Goal: Transaction & Acquisition: Purchase product/service

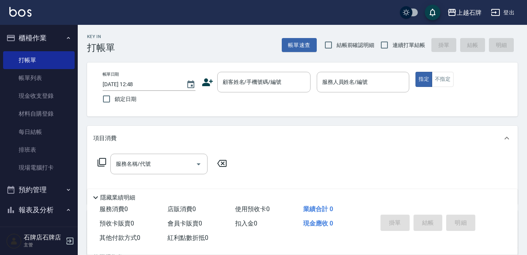
click at [276, 68] on div "帳單日期 [DATE] 12:48 鎖定日期 顧客姓名/手機號碼/編號 顧客姓名/手機號碼/編號 服務人員姓名/編號 服務人員姓名/編號 指定 不指定" at bounding box center [302, 90] width 431 height 54
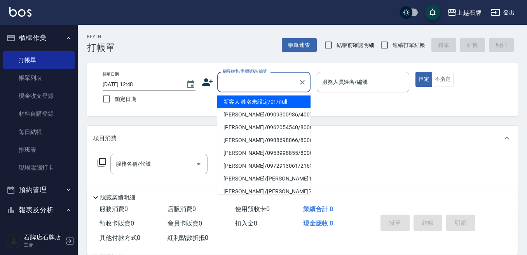
drag, startPoint x: 254, startPoint y: 81, endPoint x: 222, endPoint y: 105, distance: 40.3
click at [249, 88] on input "顧客姓名/手機號碼/編號" at bounding box center [258, 82] width 75 height 14
type input "u"
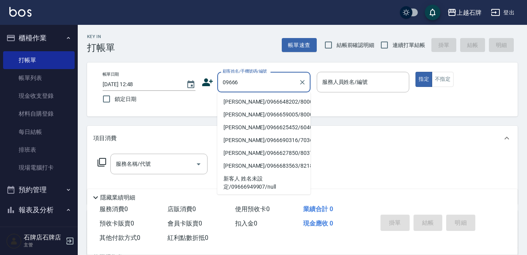
click at [249, 102] on li "[PERSON_NAME]/0966648202/8000271" at bounding box center [263, 102] width 93 height 13
type input "[PERSON_NAME]/0966648202/8000271"
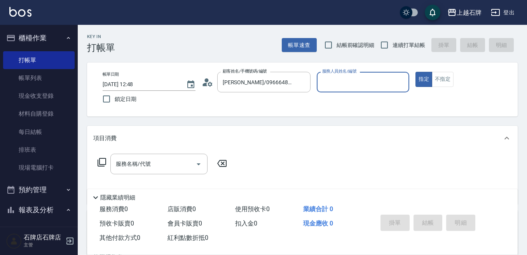
type input "INNA-8"
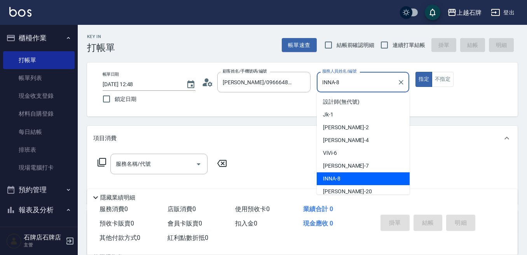
click at [364, 81] on input "INNA-8" at bounding box center [357, 82] width 74 height 14
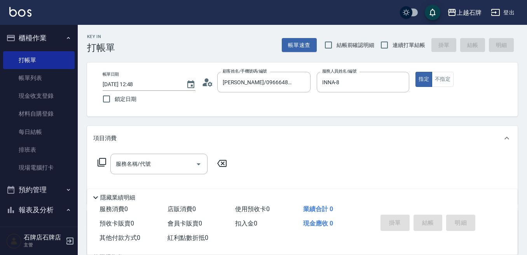
click at [438, 125] on div "Key In 打帳單 帳單速查 結帳前確認明細 連續打單結帳 掛單 結帳 明細 帳單日期 [DATE] 12:48 鎖定日期 顧客姓名/手機號碼/編號 [PE…" at bounding box center [302, 202] width 449 height 354
click at [177, 158] on input "服務名稱/代號" at bounding box center [153, 164] width 79 height 14
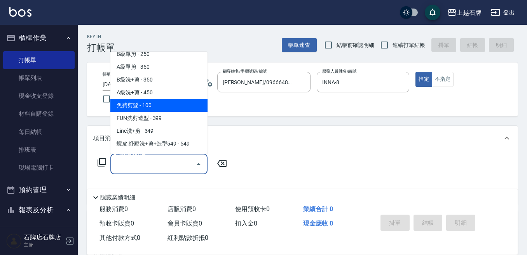
scroll to position [194, 0]
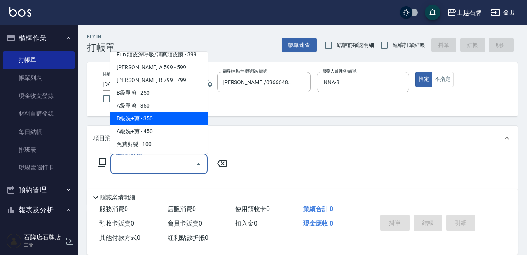
click at [141, 119] on span "B級洗+剪 - 350" at bounding box center [158, 118] width 97 height 13
type input "B級洗+剪(203)"
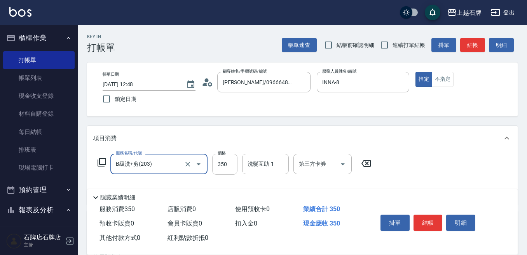
click at [222, 165] on input "350" at bounding box center [224, 164] width 25 height 21
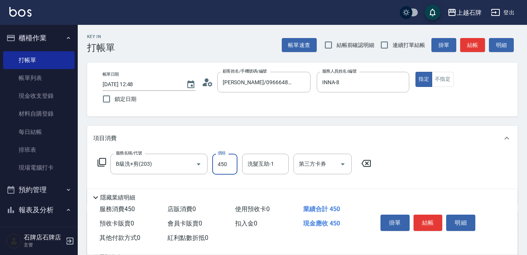
type input "450"
click at [256, 182] on div "服務名稱/代號 B級洗+剪(203) 服務名稱/代號 價格 450 價格 洗髮互助-1 洗髮互助-1 第三方卡券 第三方卡券" at bounding box center [234, 176] width 283 height 45
click at [260, 166] on input "洗髮互助-1" at bounding box center [266, 164] width 40 height 14
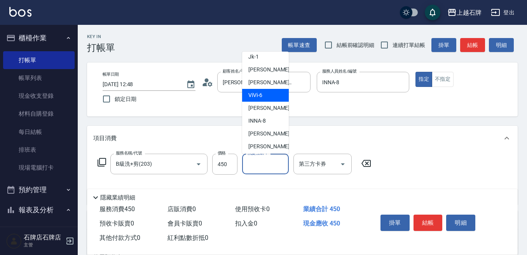
scroll to position [39, 0]
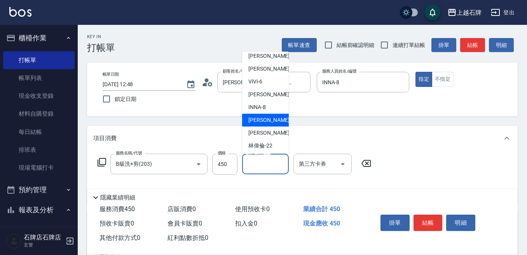
click at [259, 120] on span "[PERSON_NAME] -20" at bounding box center [272, 120] width 49 height 8
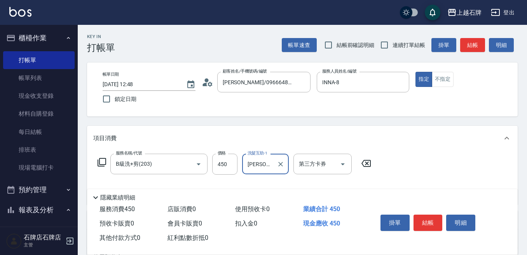
click at [265, 171] on div "[PERSON_NAME]-20 洗髮互助-1" at bounding box center [265, 164] width 47 height 21
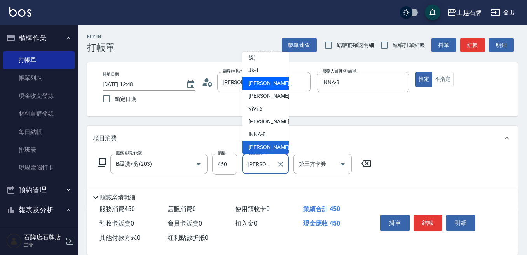
scroll to position [0, 0]
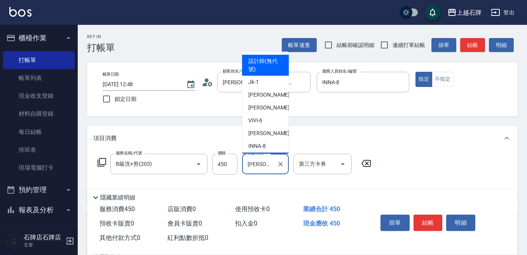
drag, startPoint x: 255, startPoint y: 66, endPoint x: 265, endPoint y: 77, distance: 15.4
click at [256, 67] on span "設計師 (無代號)" at bounding box center [265, 65] width 34 height 16
type input "設計師(無代號)"
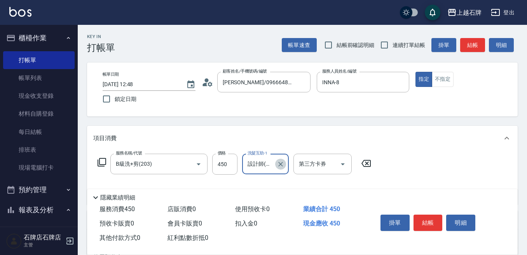
click at [282, 165] on icon "Clear" at bounding box center [281, 165] width 8 height 8
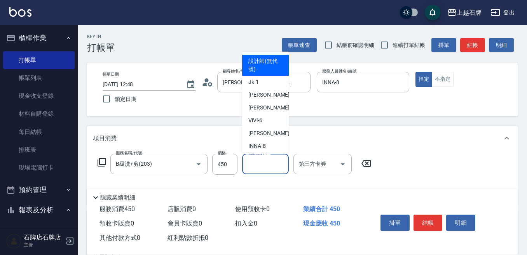
click at [264, 157] on input "洗髮互助-1" at bounding box center [266, 164] width 40 height 14
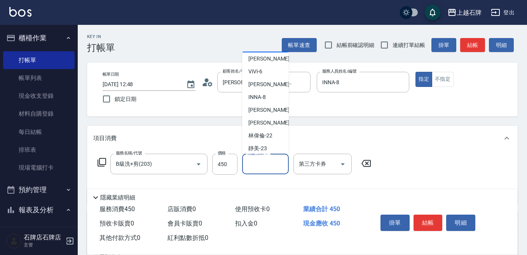
scroll to position [78, 0]
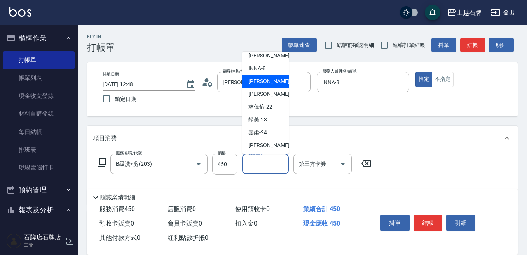
click at [254, 83] on span "[PERSON_NAME] -20" at bounding box center [272, 81] width 49 height 8
type input "[PERSON_NAME]-20"
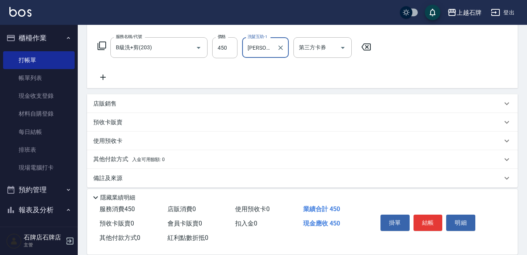
scroll to position [124, 0]
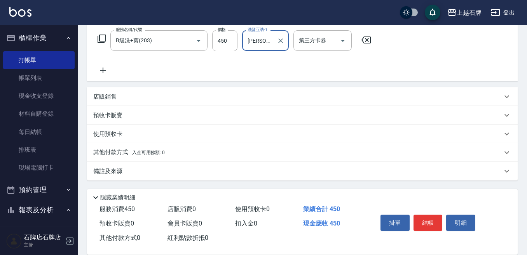
click at [286, 41] on div "[PERSON_NAME]-20 洗髮互助-1" at bounding box center [265, 40] width 47 height 21
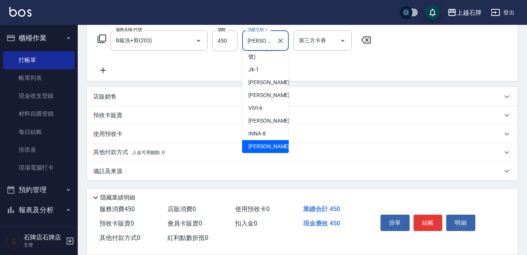
click at [284, 40] on icon "Clear" at bounding box center [281, 41] width 8 height 8
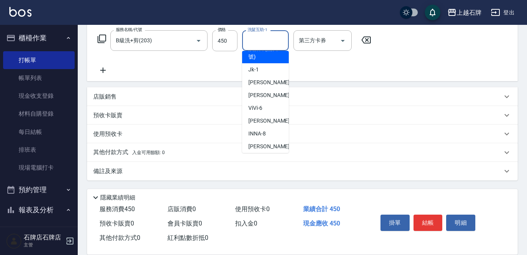
scroll to position [3, 0]
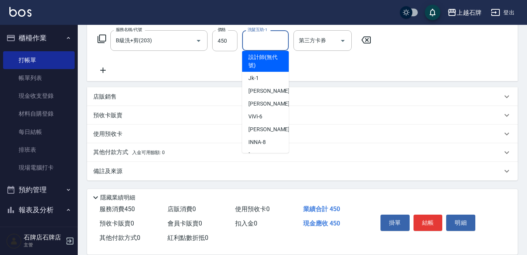
click at [349, 79] on div "服務名稱/代號 B級洗+剪(203) 服務名稱/代號 價格 450 價格 洗髮互助-1 洗髮互助-1 第三方卡券 第三方卡券" at bounding box center [302, 54] width 431 height 54
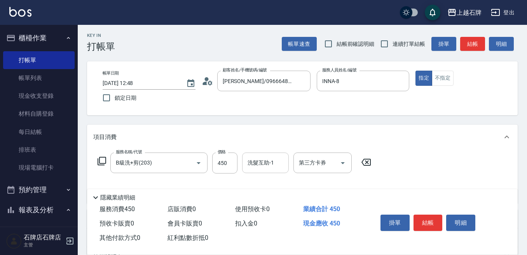
scroll to position [0, 0]
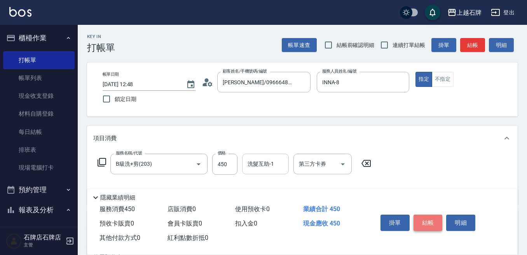
click at [423, 220] on button "結帳" at bounding box center [428, 223] width 29 height 16
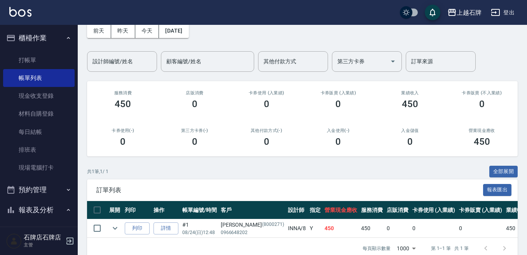
scroll to position [59, 0]
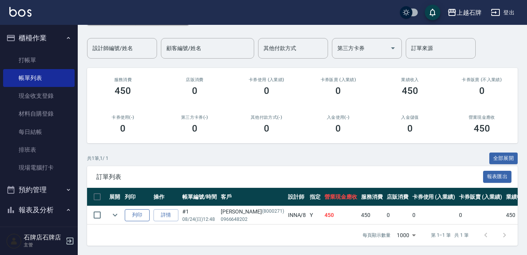
click at [129, 209] on button "列印" at bounding box center [137, 215] width 25 height 12
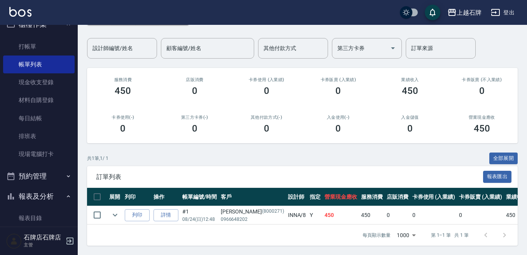
scroll to position [0, 0]
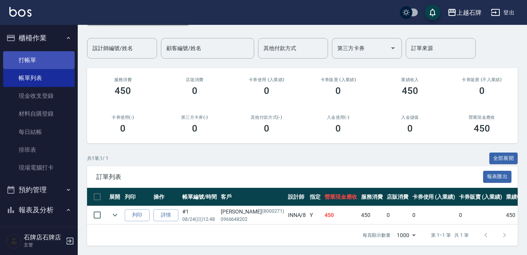
click at [27, 61] on link "打帳單" at bounding box center [39, 60] width 72 height 18
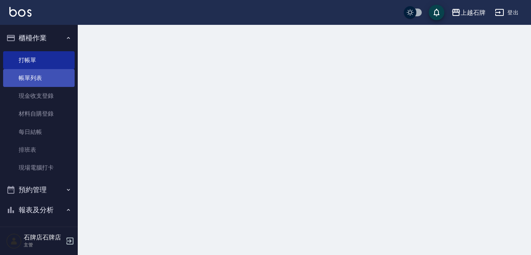
click at [53, 38] on button "櫃檯作業" at bounding box center [39, 38] width 72 height 20
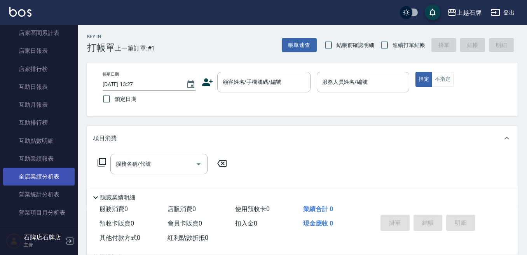
scroll to position [117, 0]
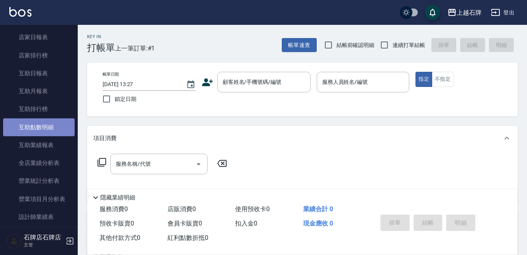
click at [49, 134] on link "互助點數明細" at bounding box center [39, 128] width 72 height 18
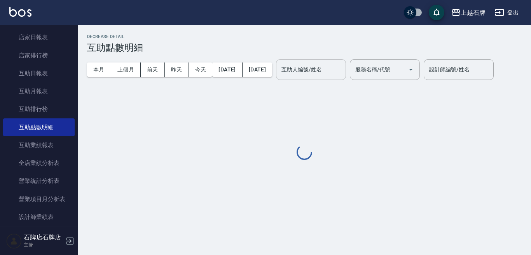
click at [342, 63] on input "互助人編號/姓名" at bounding box center [310, 70] width 63 height 14
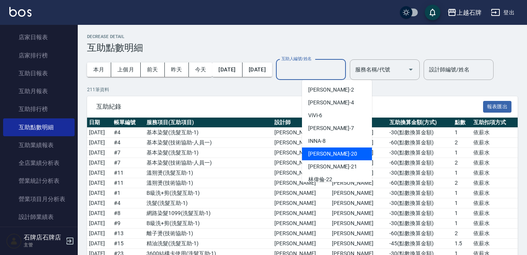
scroll to position [39, 0]
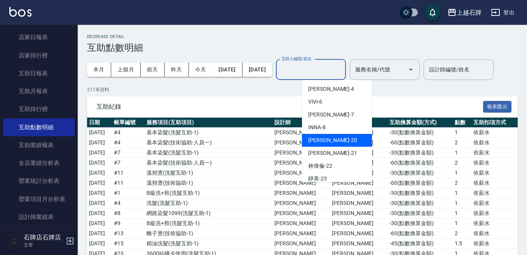
click at [322, 136] on div "[PERSON_NAME] -20" at bounding box center [337, 140] width 70 height 13
type input "[PERSON_NAME]-20"
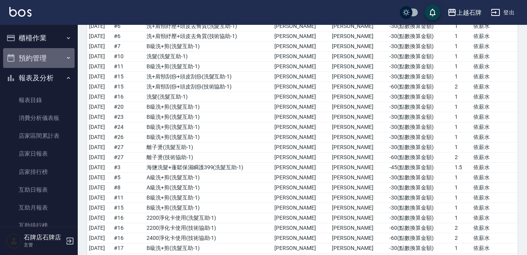
click at [69, 64] on button "預約管理" at bounding box center [39, 58] width 72 height 20
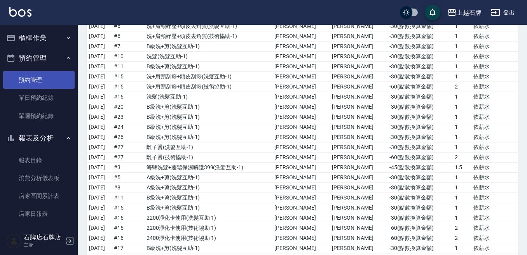
click at [61, 79] on link "預約管理" at bounding box center [39, 80] width 72 height 18
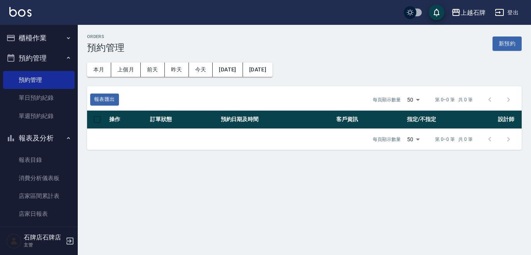
click at [65, 58] on icon "button" at bounding box center [68, 58] width 6 height 6
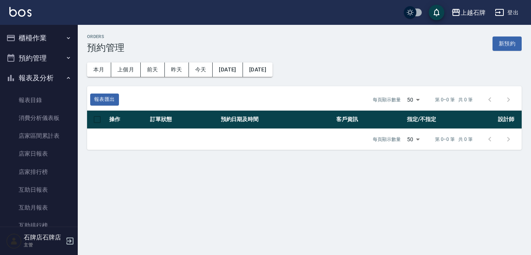
click at [68, 75] on button "報表及分析" at bounding box center [39, 78] width 72 height 20
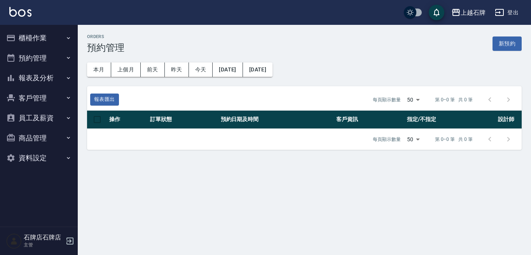
click at [54, 38] on button "櫃檯作業" at bounding box center [39, 38] width 72 height 20
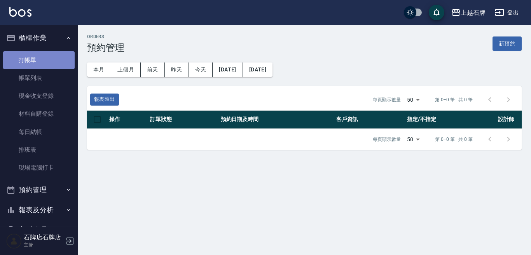
click at [58, 65] on link "打帳單" at bounding box center [39, 60] width 72 height 18
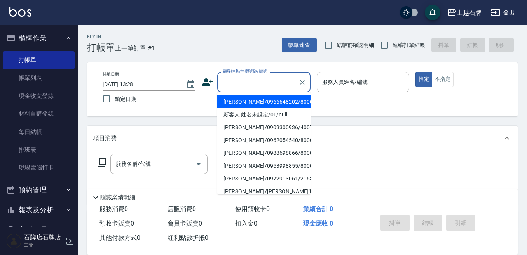
click at [265, 78] on input "顧客姓名/手機號碼/編號" at bounding box center [258, 82] width 75 height 14
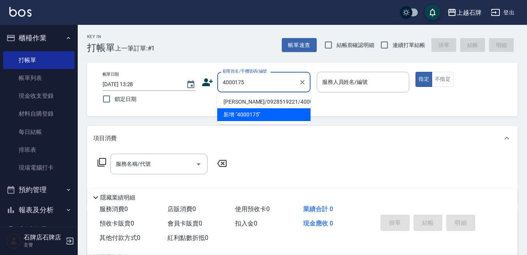
click at [283, 101] on li "[PERSON_NAME]/0928519221/4000175" at bounding box center [263, 102] width 93 height 13
type input "[PERSON_NAME]/0928519221/4000175"
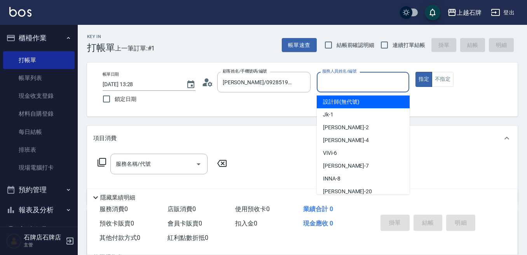
click at [376, 79] on input "服務人員姓名/編號" at bounding box center [363, 82] width 86 height 14
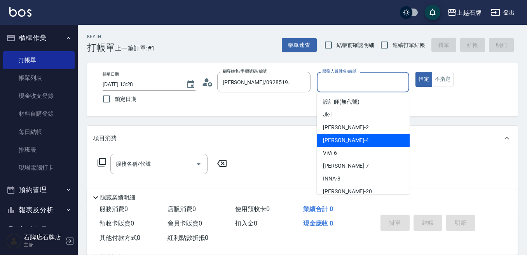
click at [367, 141] on div "[PERSON_NAME] -4" at bounding box center [363, 140] width 93 height 13
type input "[PERSON_NAME]-4"
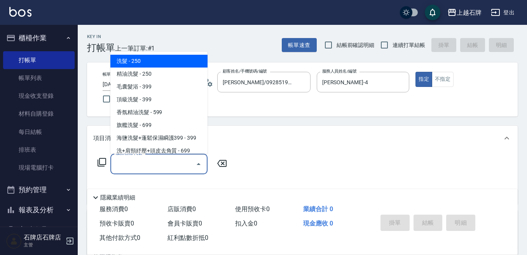
click at [171, 167] on input "服務名稱/代號" at bounding box center [153, 164] width 79 height 14
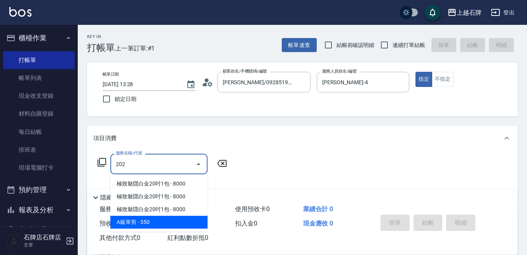
click at [192, 223] on span "A級單剪 - 350" at bounding box center [158, 222] width 97 height 13
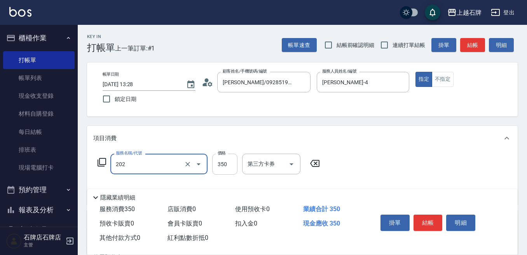
type input "A級單剪(202)"
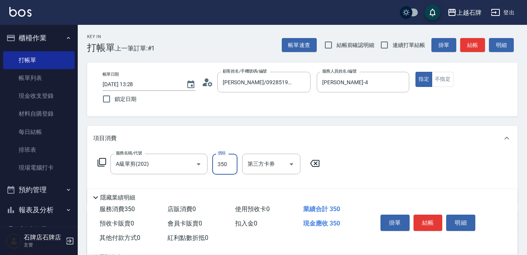
click at [235, 168] on input "350" at bounding box center [224, 164] width 25 height 21
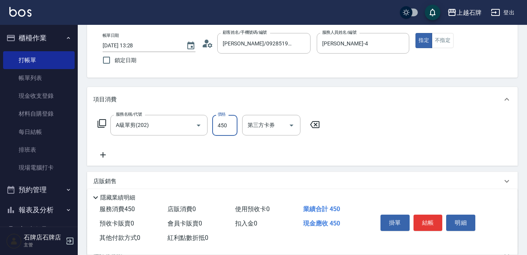
type input "450"
click at [105, 155] on icon at bounding box center [102, 154] width 19 height 9
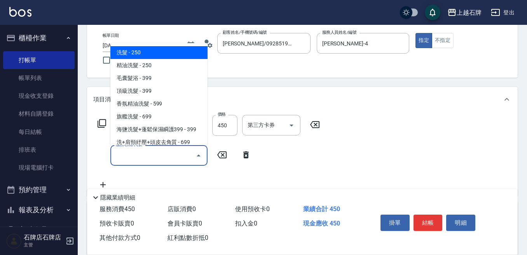
click at [124, 157] on input "服務名稱/代號" at bounding box center [153, 156] width 79 height 14
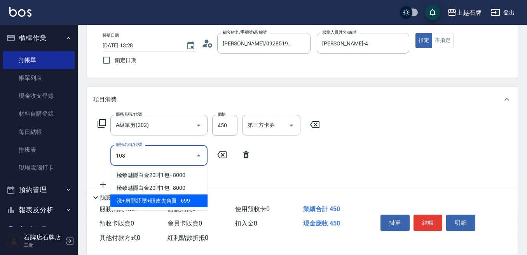
click at [177, 201] on span "洗+肩頸紓壓+頭皮去角質 - 699" at bounding box center [158, 201] width 97 height 13
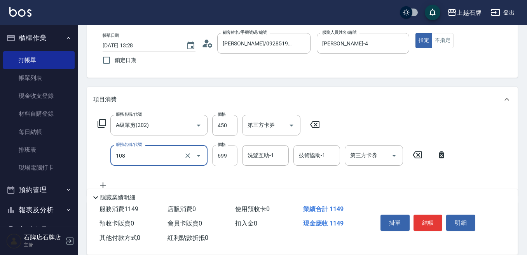
type input "洗+肩頸紓壓+頭皮去角質(108)"
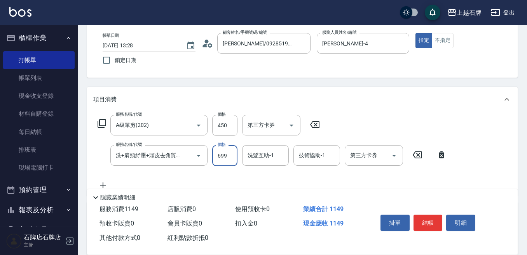
click at [229, 163] on input "699" at bounding box center [224, 155] width 25 height 21
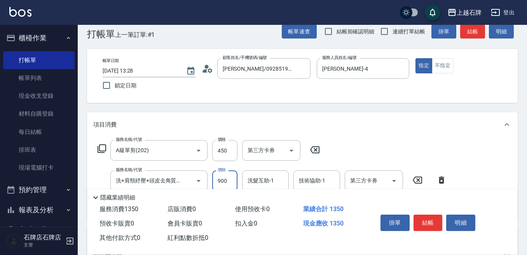
scroll to position [0, 0]
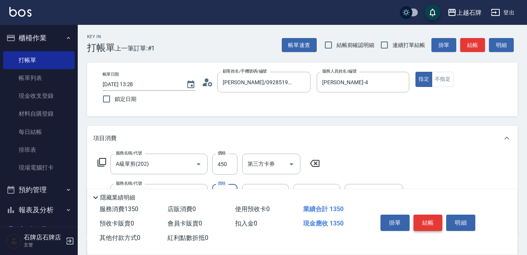
type input "900"
click at [422, 220] on button "結帳" at bounding box center [428, 223] width 29 height 16
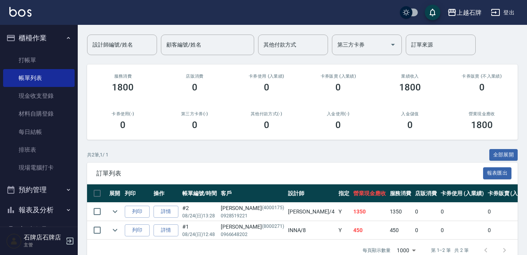
scroll to position [77, 0]
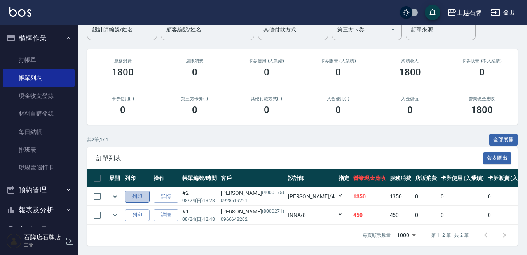
click at [141, 191] on button "列印" at bounding box center [137, 197] width 25 height 12
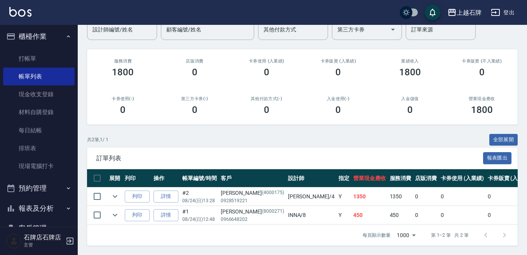
scroll to position [0, 0]
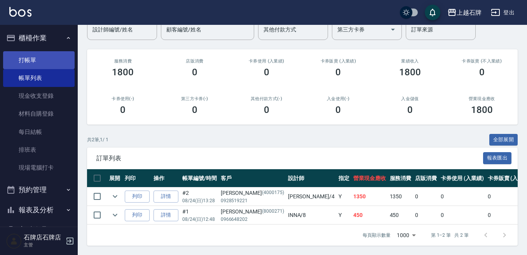
click at [49, 62] on link "打帳單" at bounding box center [39, 60] width 72 height 18
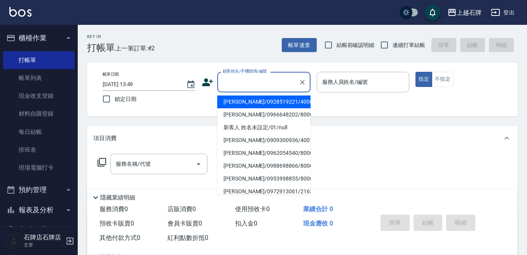
click at [255, 82] on input "顧客姓名/手機號碼/編號" at bounding box center [258, 82] width 75 height 14
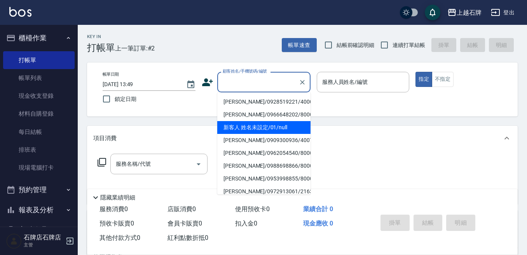
click at [281, 129] on li "新客人 姓名未設定/01/null" at bounding box center [263, 127] width 93 height 13
type input "新客人 姓名未設定/01/null"
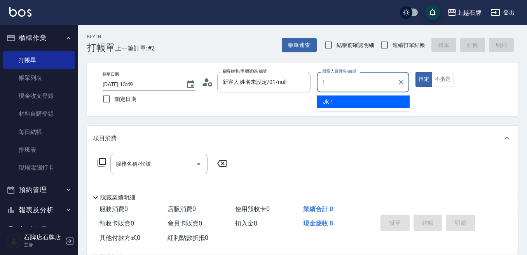
click at [351, 102] on div "Jk -1" at bounding box center [363, 102] width 93 height 13
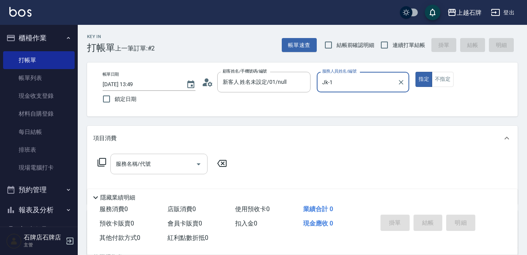
type input "Jk-1"
click at [162, 158] on input "服務名稱/代號" at bounding box center [153, 164] width 79 height 14
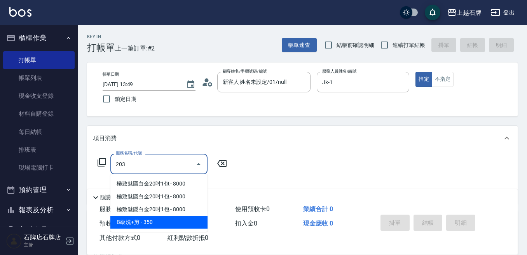
drag, startPoint x: 153, startPoint y: 224, endPoint x: 209, endPoint y: 179, distance: 71.6
click at [153, 224] on span "B級洗+剪 - 350" at bounding box center [158, 222] width 97 height 13
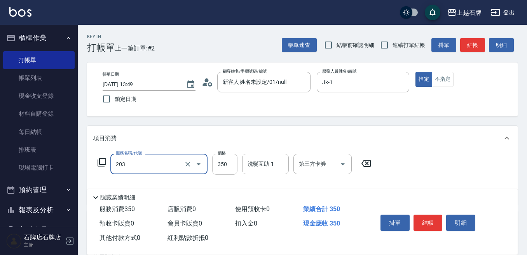
type input "B級洗+剪(203)"
click at [226, 166] on input "350" at bounding box center [224, 164] width 25 height 21
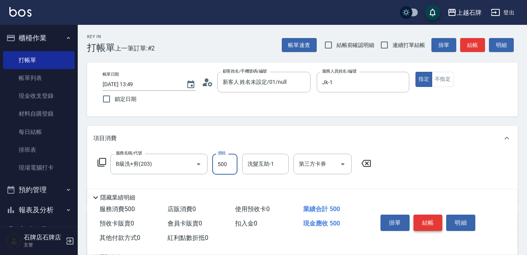
type input "500"
click at [433, 219] on button "結帳" at bounding box center [428, 223] width 29 height 16
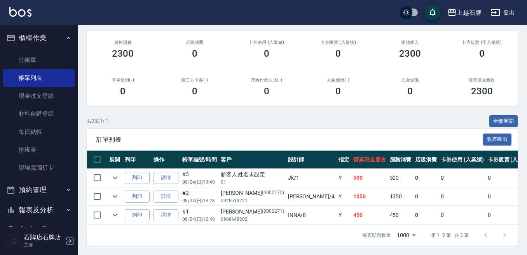
scroll to position [96, 0]
click at [137, 172] on button "列印" at bounding box center [137, 178] width 25 height 12
click at [40, 62] on link "打帳單" at bounding box center [39, 60] width 72 height 18
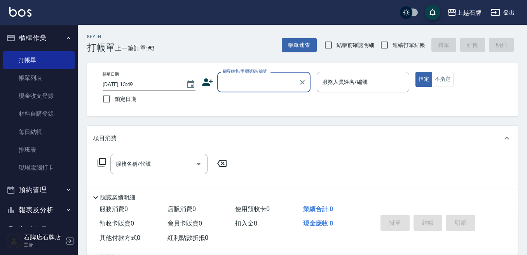
click at [257, 86] on input "顧客姓名/手機號碼/編號" at bounding box center [258, 82] width 75 height 14
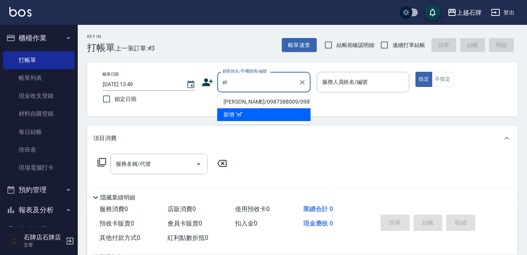
type input "el"
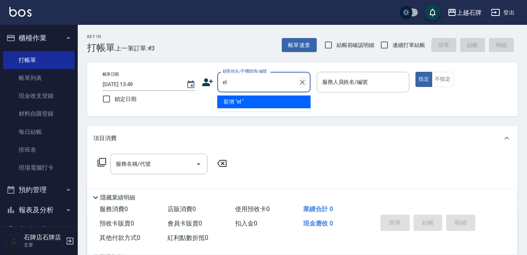
click at [305, 80] on icon "Clear" at bounding box center [302, 83] width 8 height 8
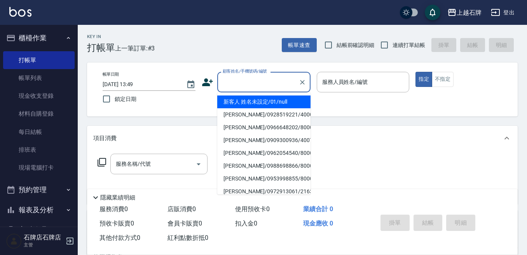
click at [243, 100] on li "新客人 姓名未設定/01/null" at bounding box center [263, 102] width 93 height 13
type input "新客人 姓名未設定/01/null"
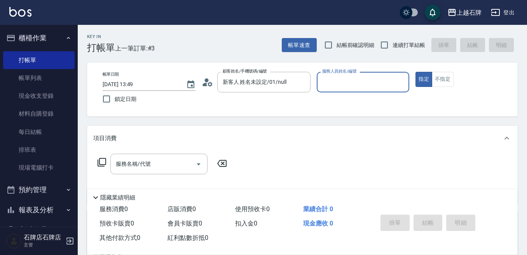
click at [361, 86] on input "服務人員姓名/編號" at bounding box center [363, 82] width 86 height 14
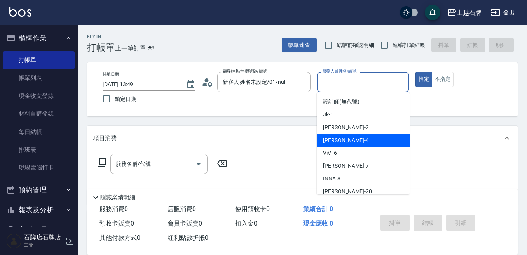
click at [346, 139] on div "[PERSON_NAME] -4" at bounding box center [363, 140] width 93 height 13
type input "[PERSON_NAME]-4"
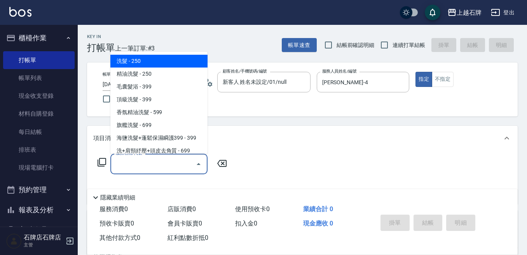
click at [171, 162] on input "服務名稱/代號" at bounding box center [153, 164] width 79 height 14
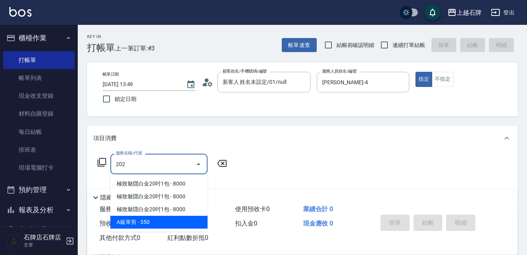
drag, startPoint x: 197, startPoint y: 225, endPoint x: 202, endPoint y: 223, distance: 4.7
click at [202, 223] on span "A級單剪 - 350" at bounding box center [158, 222] width 97 height 13
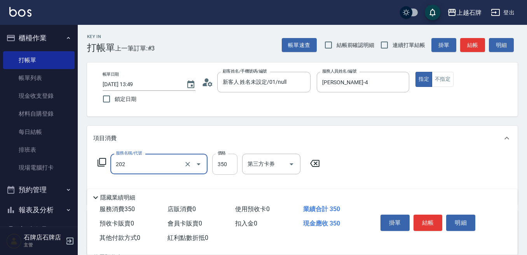
type input "A級單剪(202)"
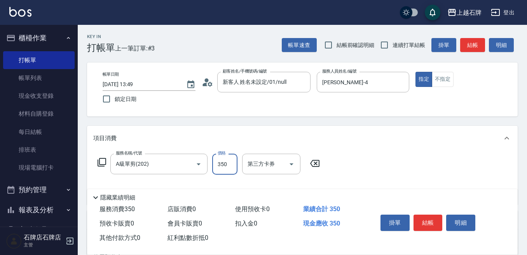
click at [218, 172] on input "350" at bounding box center [224, 164] width 25 height 21
type input "1000"
click at [430, 218] on button "結帳" at bounding box center [428, 223] width 29 height 16
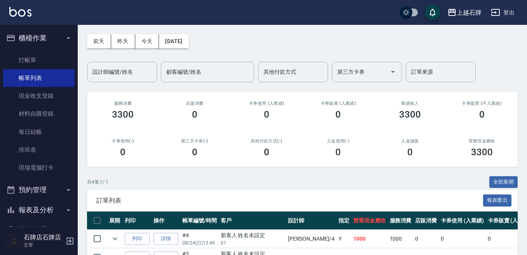
scroll to position [115, 0]
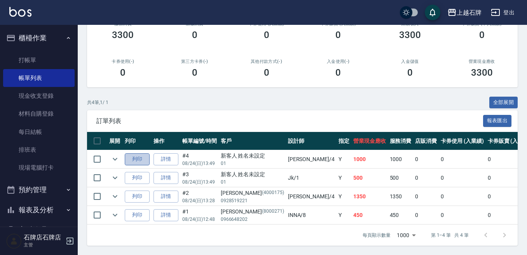
click at [138, 154] on button "列印" at bounding box center [137, 160] width 25 height 12
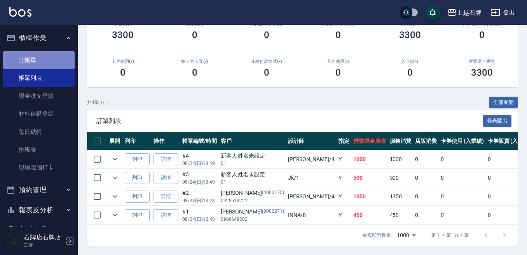
click at [47, 55] on link "打帳單" at bounding box center [39, 60] width 72 height 18
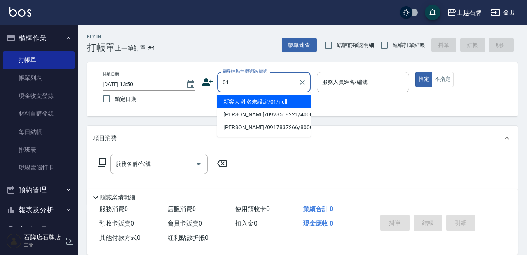
type input "新客人 姓名未設定/01/null"
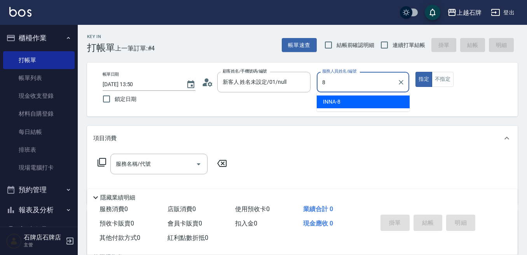
type input "INNA-8"
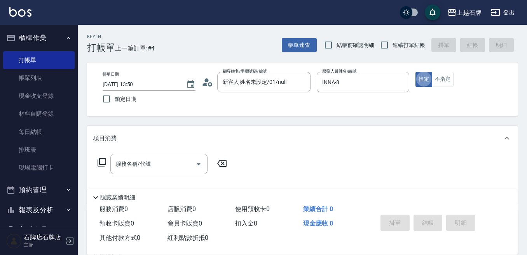
type button "true"
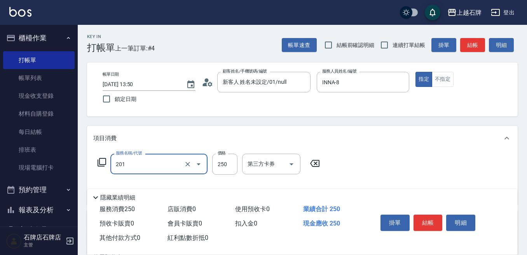
type input "B級單剪(201)"
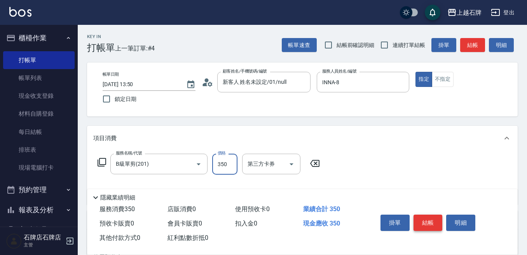
type input "350"
click at [435, 220] on button "結帳" at bounding box center [428, 223] width 29 height 16
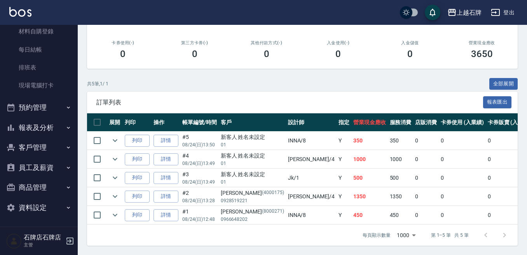
scroll to position [133, 0]
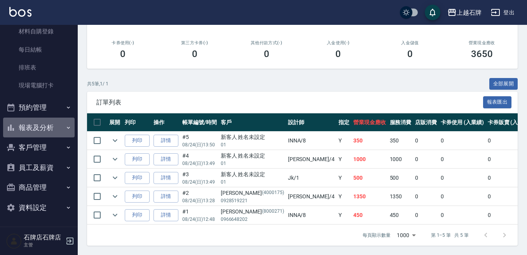
click at [51, 129] on button "報表及分析" at bounding box center [39, 128] width 72 height 20
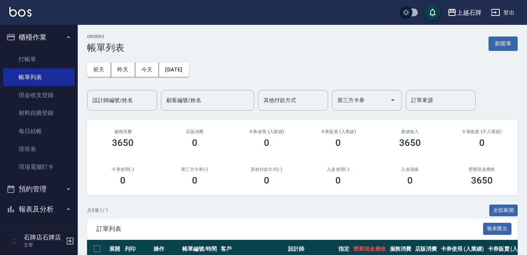
scroll to position [0, 0]
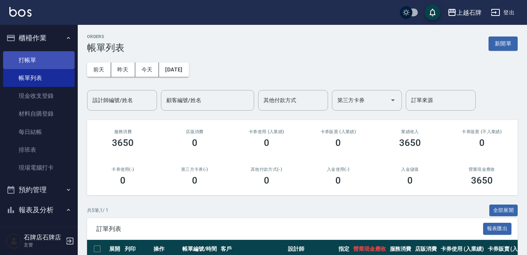
click at [32, 53] on link "打帳單" at bounding box center [39, 60] width 72 height 18
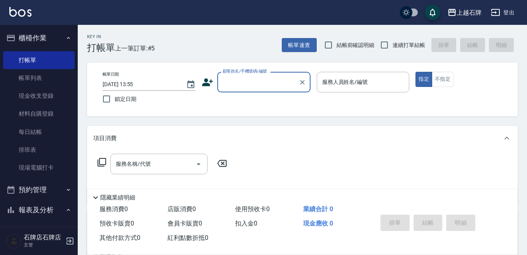
click at [207, 84] on icon at bounding box center [207, 83] width 11 height 8
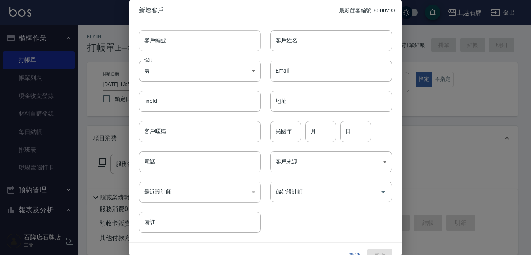
click at [219, 45] on input "客戶編號" at bounding box center [200, 40] width 122 height 21
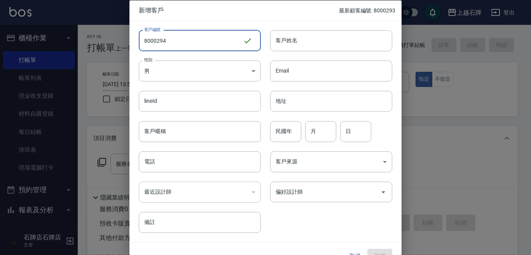
type input "8000294"
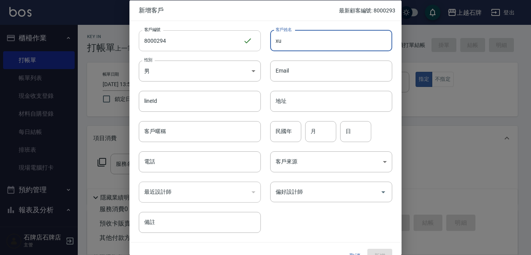
type input "x"
type input "[PERSON_NAME]"
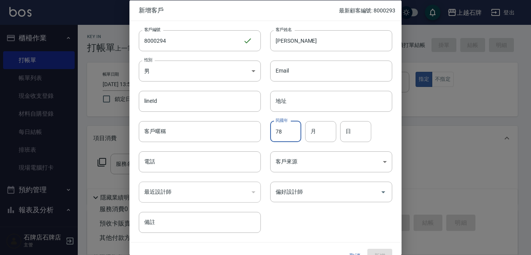
type input "78"
type input "10"
type input "13"
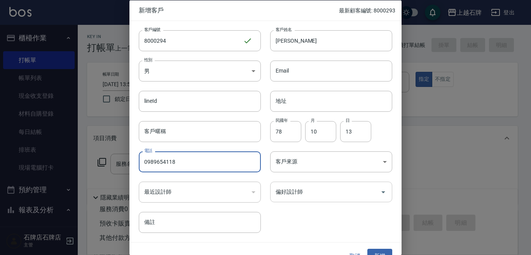
click at [330, 199] on div "偏好設計師" at bounding box center [331, 192] width 122 height 21
type input "0989654118"
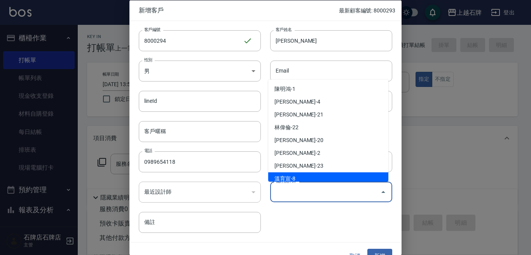
click at [331, 175] on li "溫育宣-8" at bounding box center [328, 179] width 120 height 13
type input "[PERSON_NAME]"
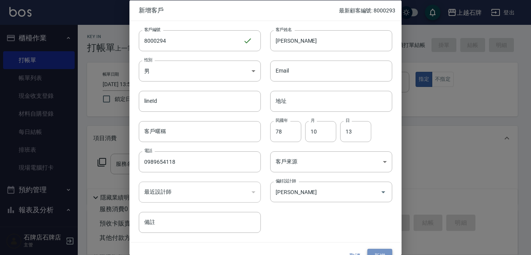
click at [382, 255] on button "新增" at bounding box center [379, 256] width 25 height 14
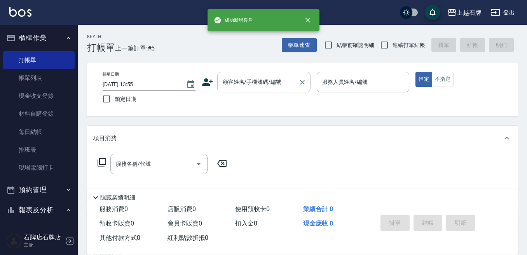
click at [229, 78] on input "顧客姓名/手機號碼/編號" at bounding box center [258, 82] width 75 height 14
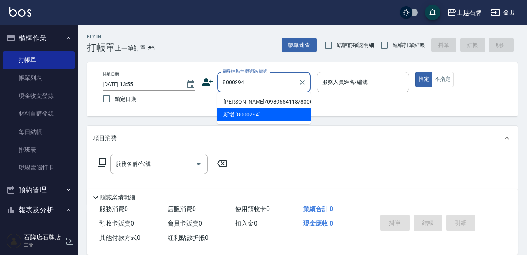
click at [270, 103] on li "[PERSON_NAME]/0989654118/8000294" at bounding box center [263, 102] width 93 height 13
type input "[PERSON_NAME]/0989654118/8000294"
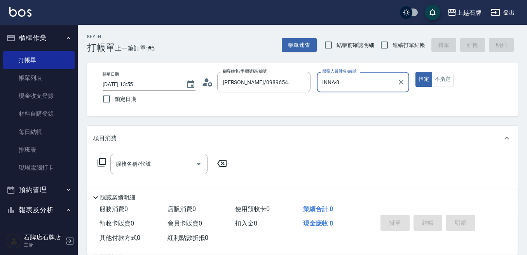
type input "INNA-8"
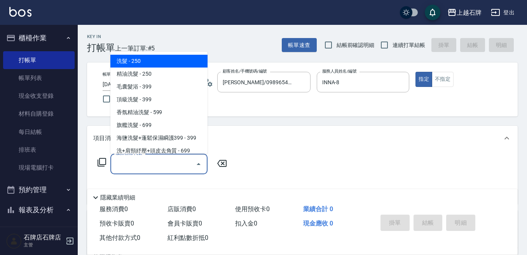
click at [143, 161] on div "服務名稱/代號 服務名稱/代號" at bounding box center [158, 164] width 97 height 21
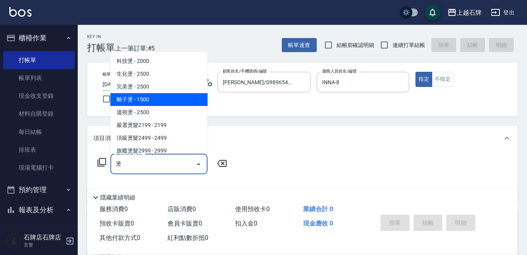
click at [138, 100] on span "離子燙 - 1500" at bounding box center [158, 99] width 97 height 13
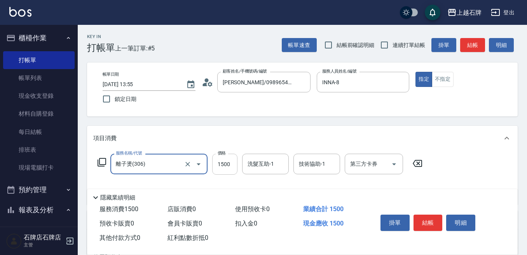
type input "離子燙(306)"
click at [225, 168] on input "1500" at bounding box center [224, 164] width 25 height 21
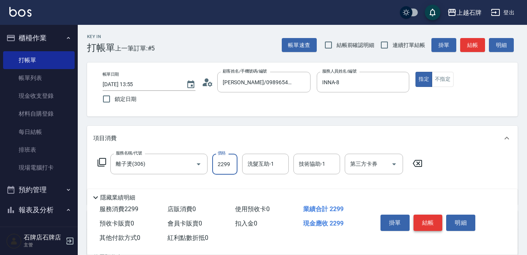
type input "2299"
click at [437, 216] on button "結帳" at bounding box center [428, 223] width 29 height 16
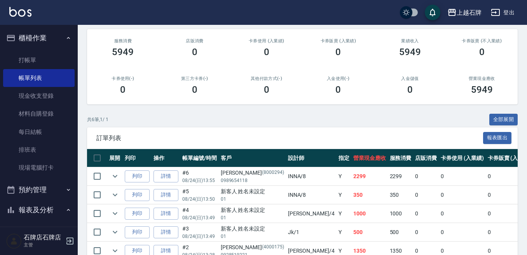
scroll to position [117, 0]
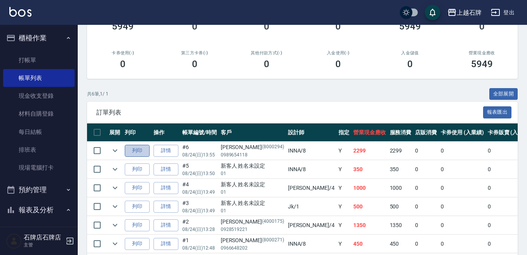
click at [132, 155] on button "列印" at bounding box center [137, 151] width 25 height 12
click at [139, 171] on button "列印" at bounding box center [137, 170] width 25 height 12
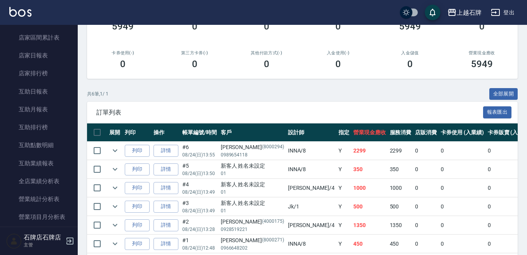
scroll to position [311, 0]
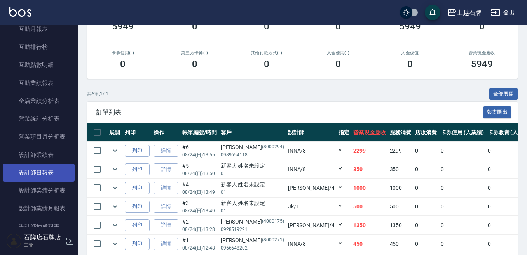
click at [43, 178] on link "設計師日報表" at bounding box center [39, 173] width 72 height 18
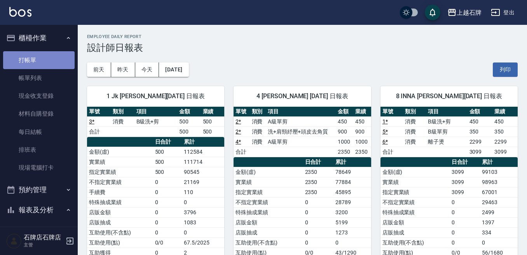
click at [46, 64] on link "打帳單" at bounding box center [39, 60] width 72 height 18
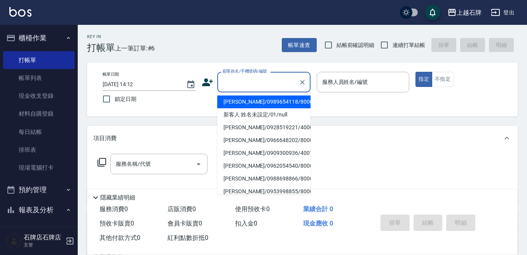
click at [260, 84] on input "顧客姓名/手機號碼/編號" at bounding box center [258, 82] width 75 height 14
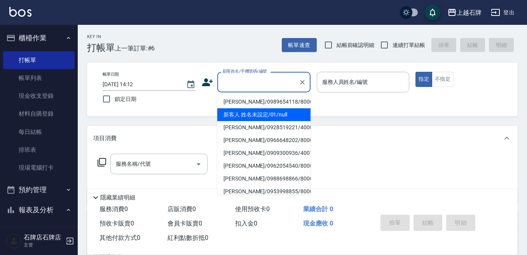
click at [252, 115] on li "新客人 姓名未設定/01/null" at bounding box center [263, 114] width 93 height 13
type input "新客人 姓名未設定/01/null"
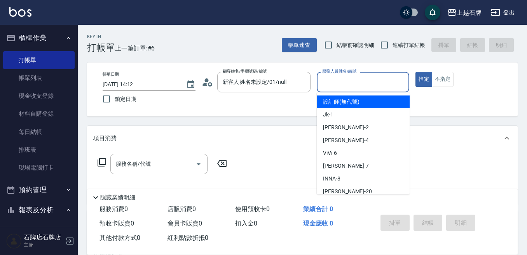
click at [368, 75] on input "服務人員姓名/編號" at bounding box center [363, 82] width 86 height 14
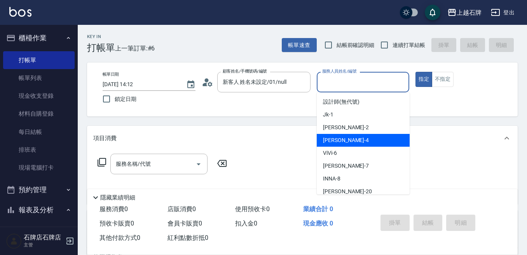
click at [347, 135] on div "[PERSON_NAME] -4" at bounding box center [363, 140] width 93 height 13
type input "[PERSON_NAME]-4"
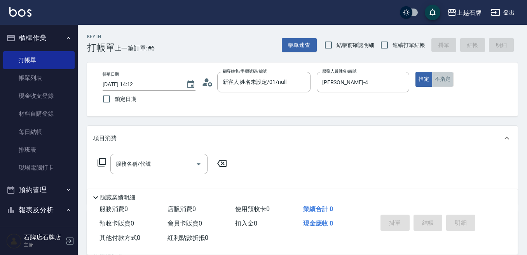
click at [445, 80] on button "不指定" at bounding box center [443, 79] width 22 height 15
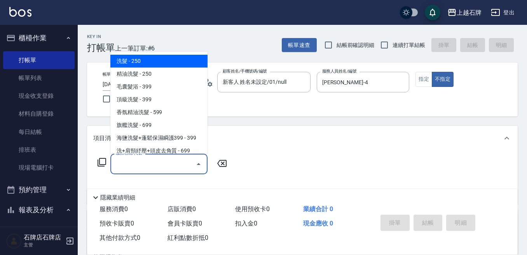
click at [150, 163] on input "服務名稱/代號" at bounding box center [153, 164] width 79 height 14
click at [182, 60] on span "洗髮 - 250" at bounding box center [158, 61] width 97 height 13
type input "洗髮(101)"
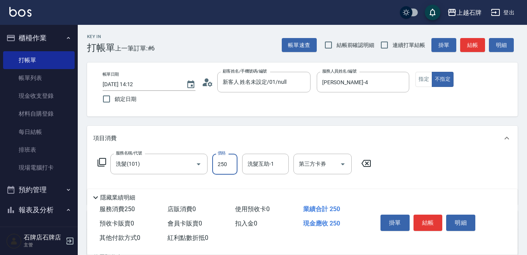
click at [227, 166] on input "250" at bounding box center [224, 164] width 25 height 21
type input "300"
click at [426, 219] on button "結帳" at bounding box center [428, 223] width 29 height 16
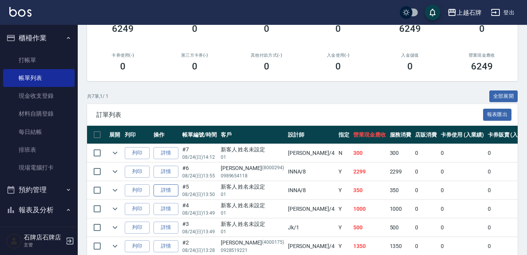
scroll to position [117, 0]
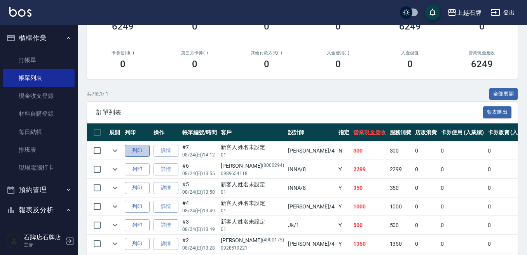
click at [137, 149] on button "列印" at bounding box center [137, 151] width 25 height 12
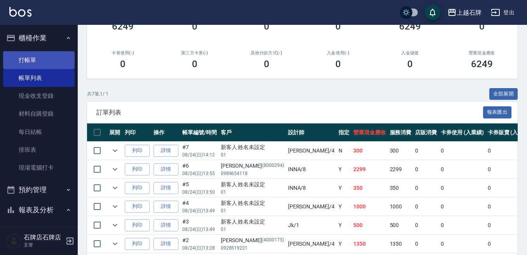
click at [26, 58] on link "打帳單" at bounding box center [39, 60] width 72 height 18
